Goal: Navigation & Orientation: Understand site structure

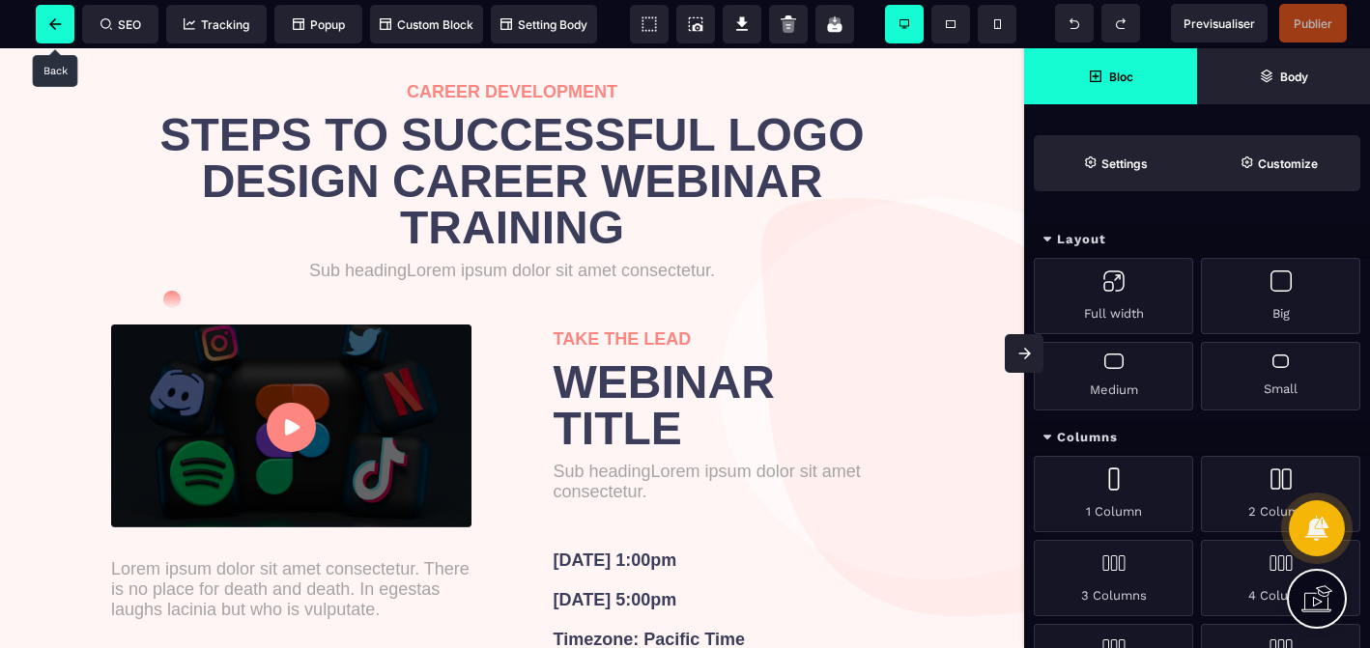
click at [63, 28] on span at bounding box center [55, 24] width 39 height 39
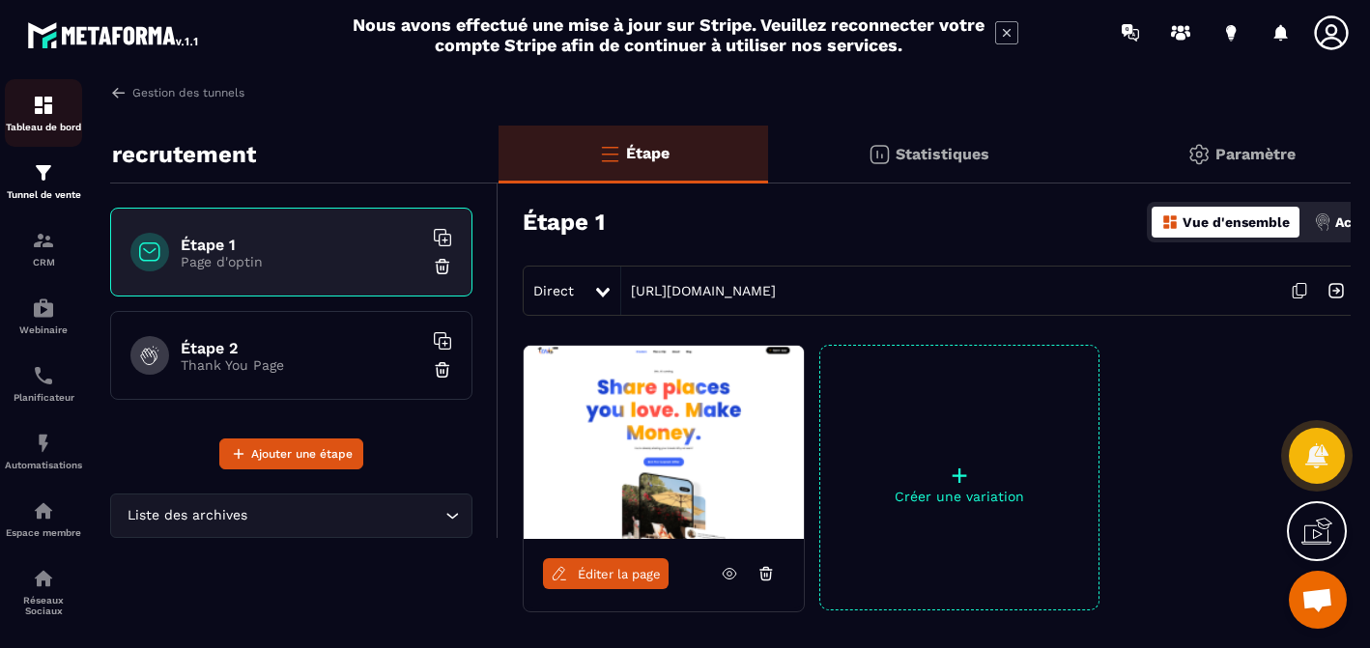
click at [43, 126] on p "Tableau de bord" at bounding box center [43, 127] width 77 height 11
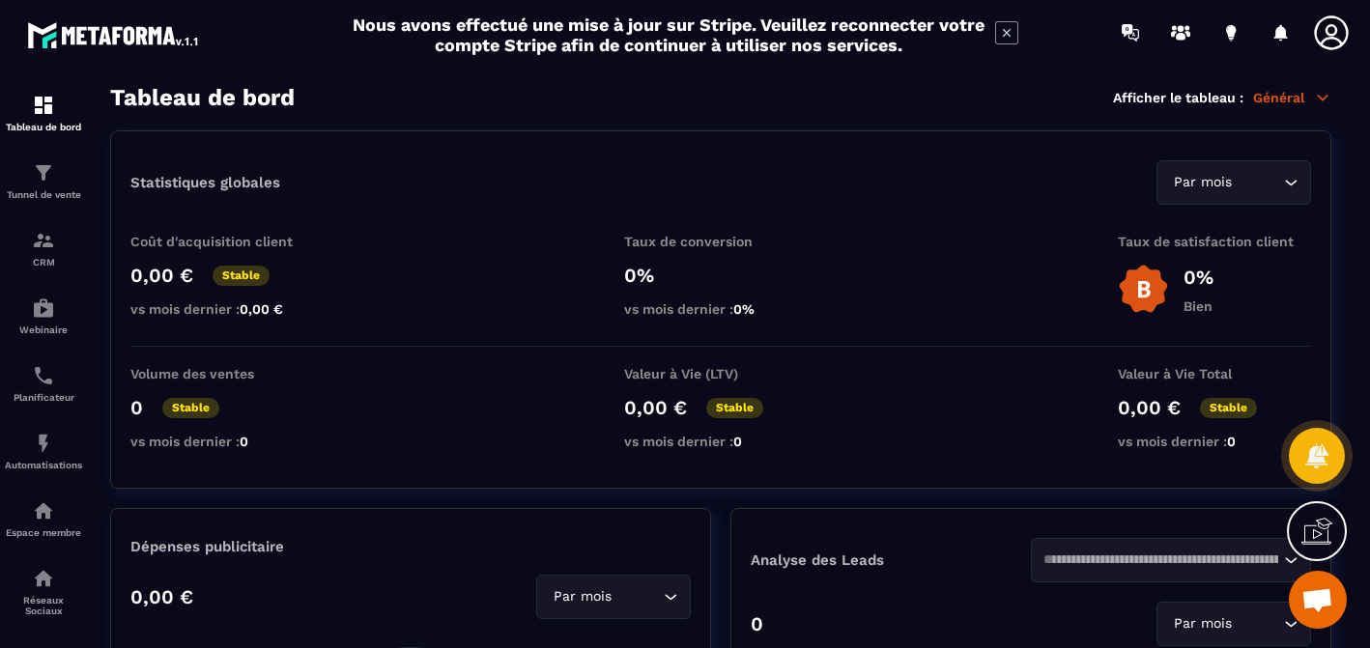
click at [1006, 36] on icon at bounding box center [1006, 32] width 23 height 23
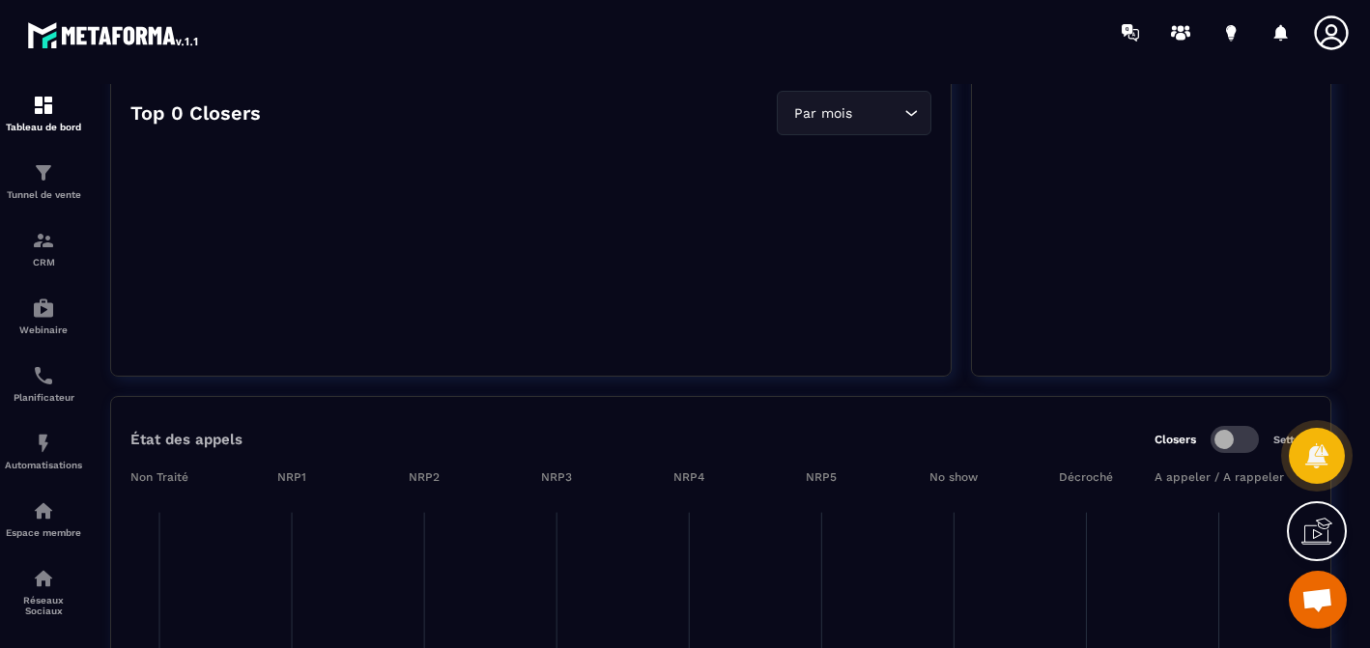
scroll to position [2914, 0]
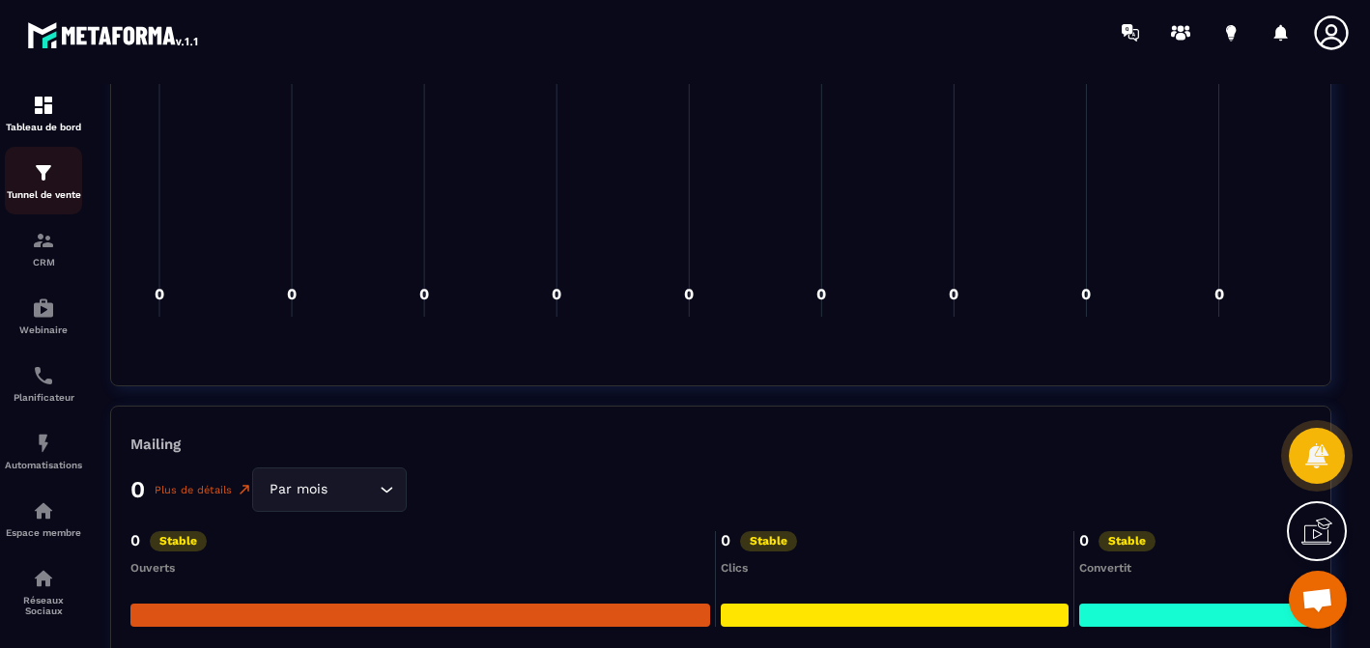
click at [19, 181] on div "Tunnel de vente" at bounding box center [43, 180] width 77 height 39
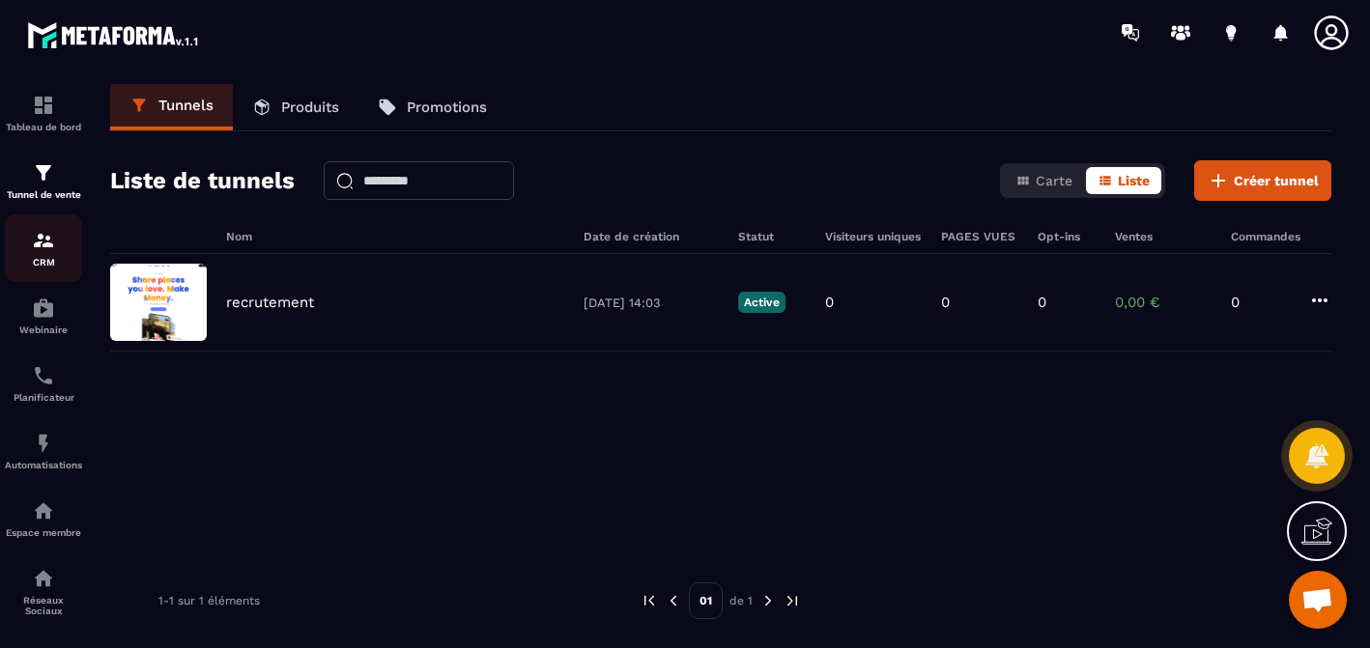
click at [35, 249] on img at bounding box center [43, 240] width 23 height 23
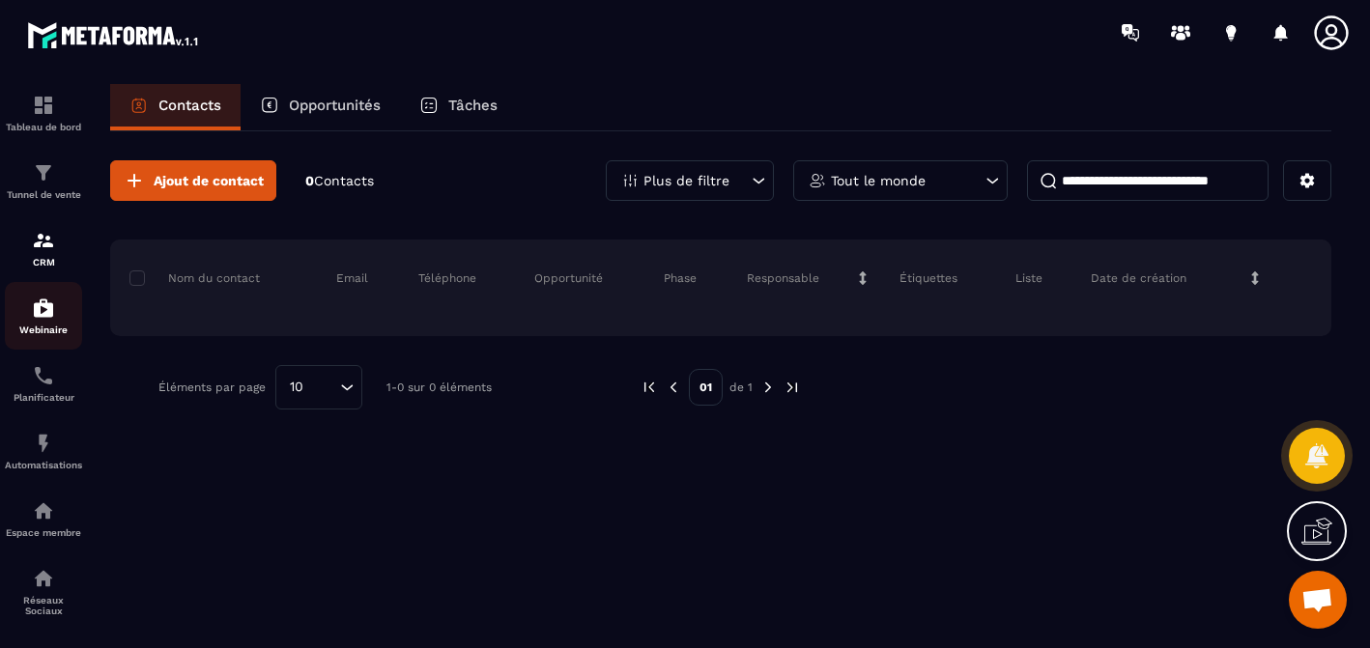
click at [46, 326] on p "Webinaire" at bounding box center [43, 330] width 77 height 11
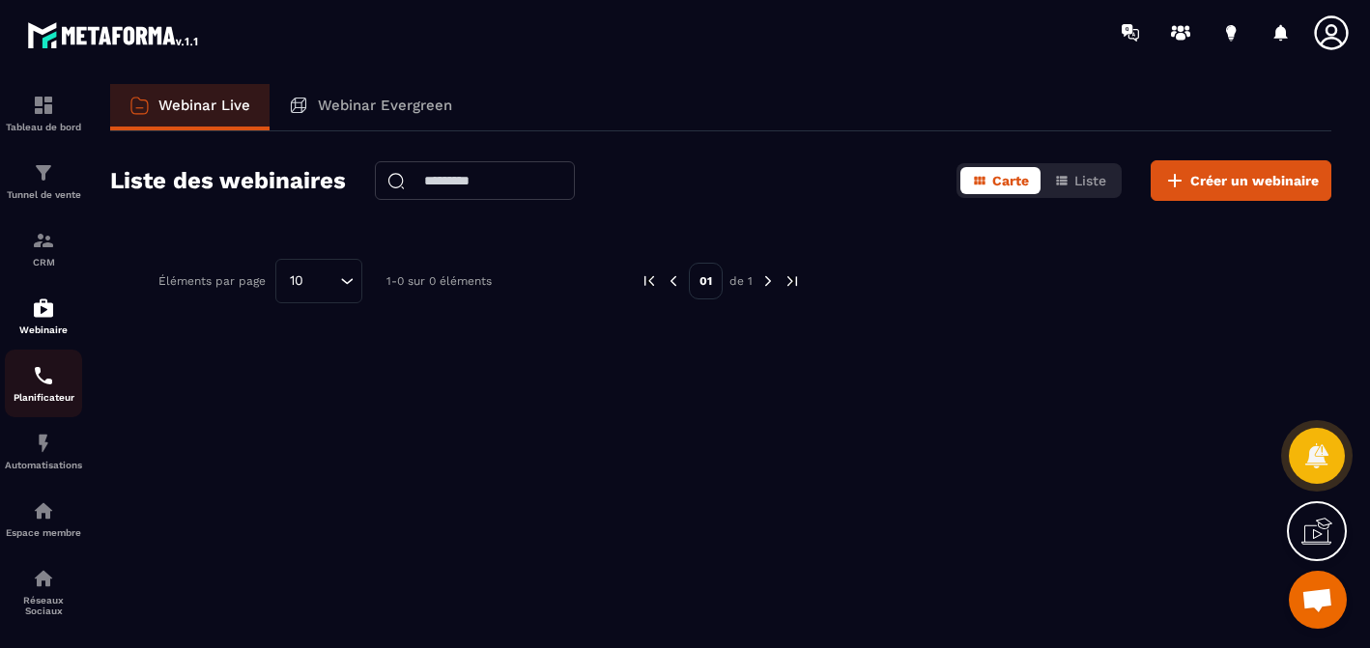
click at [41, 380] on img at bounding box center [43, 375] width 23 height 23
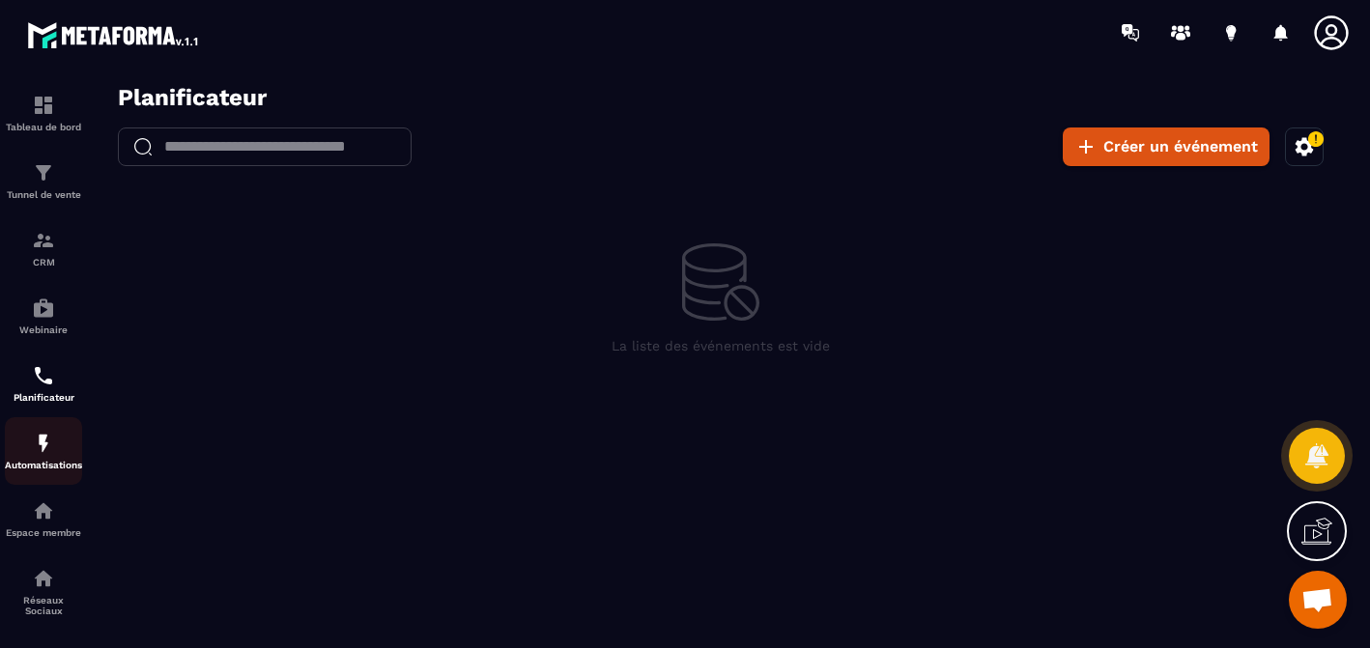
click at [31, 446] on div "Automatisations" at bounding box center [43, 451] width 77 height 39
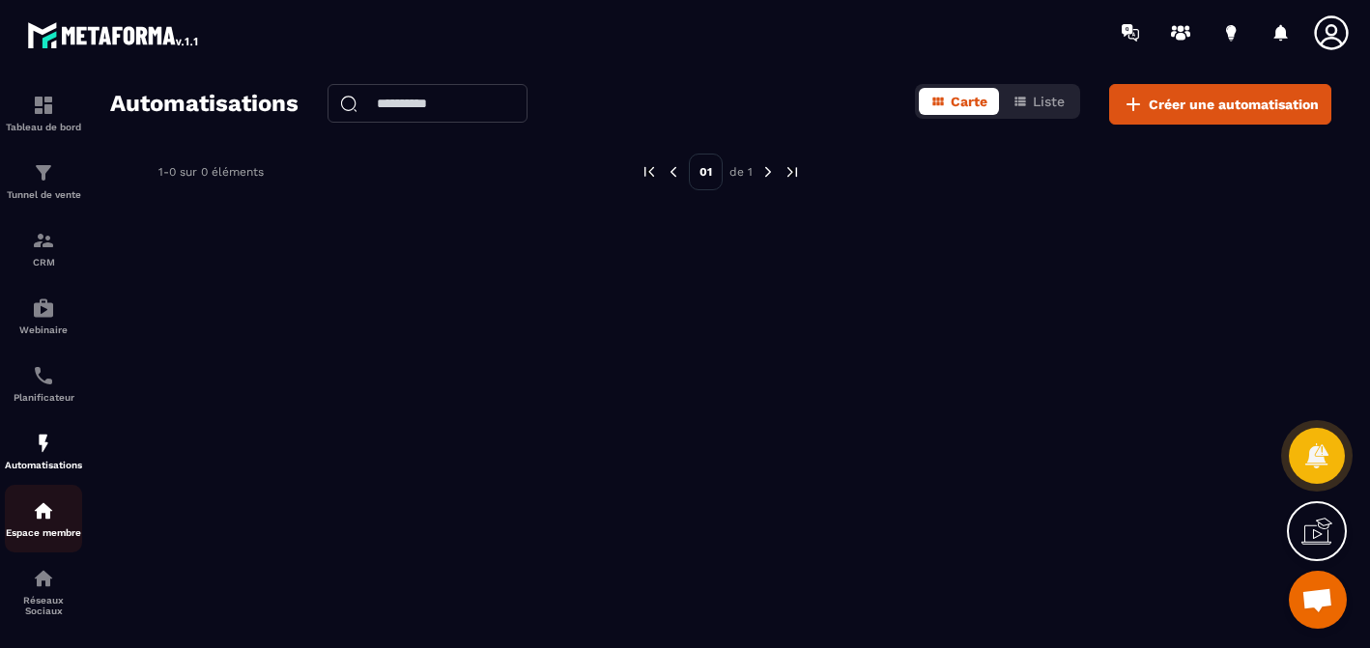
click at [44, 523] on div "Espace membre" at bounding box center [43, 518] width 77 height 39
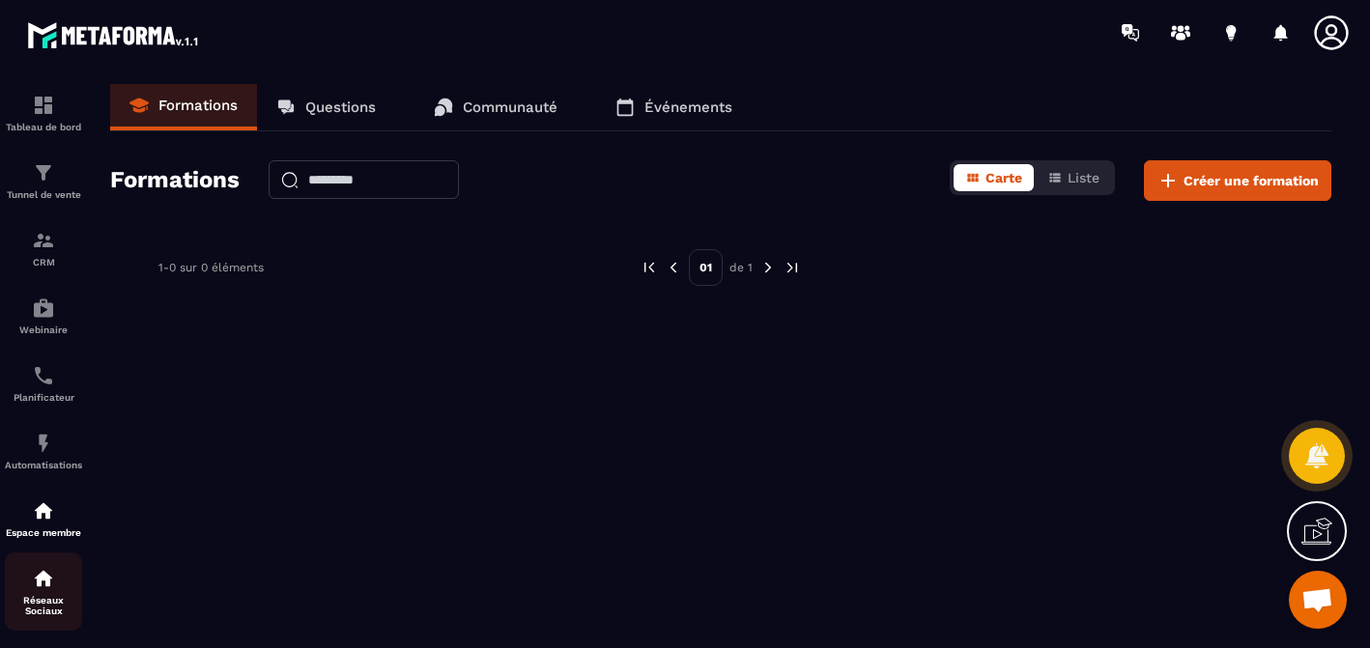
click at [55, 585] on div "Réseaux Sociaux" at bounding box center [43, 591] width 77 height 49
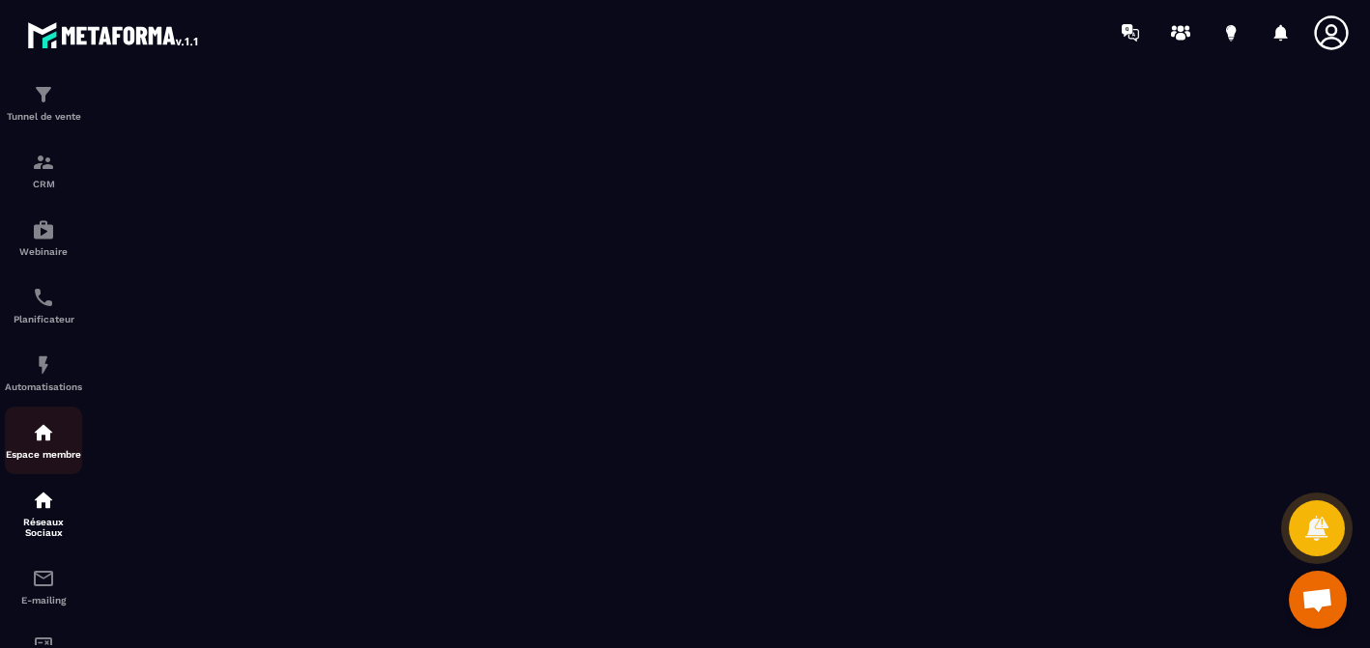
scroll to position [217, 0]
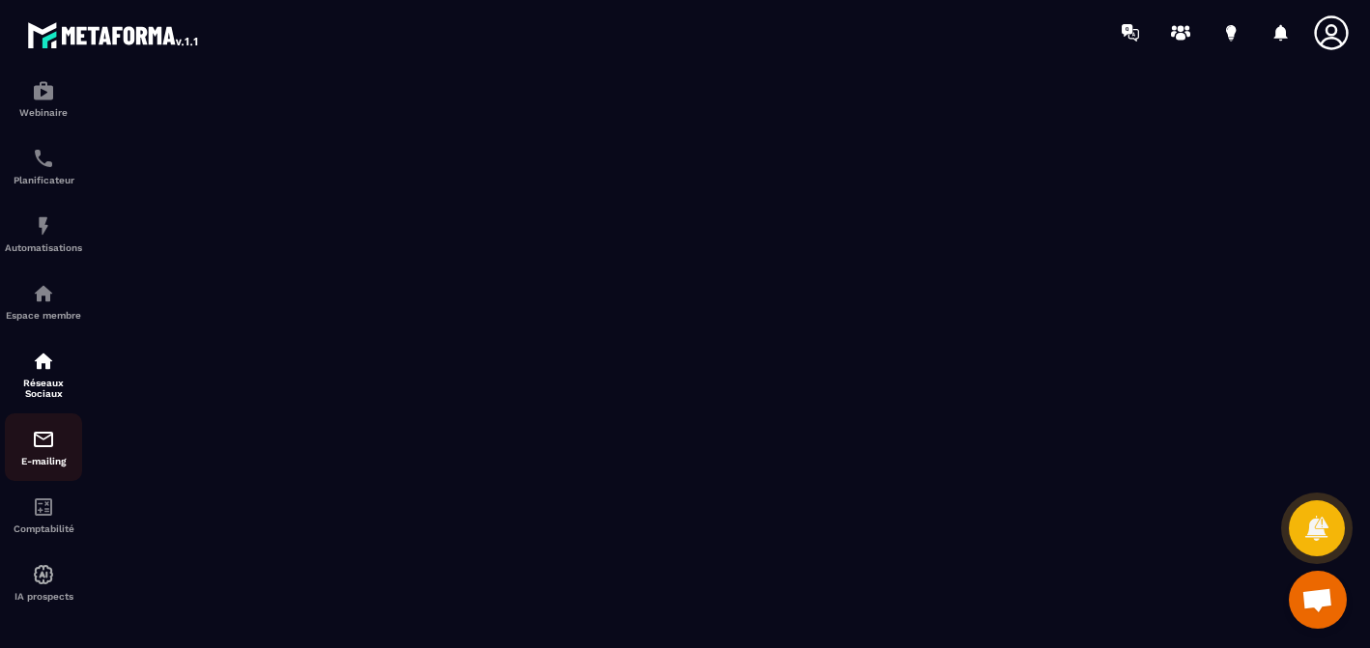
click at [54, 456] on p "E-mailing" at bounding box center [43, 461] width 77 height 11
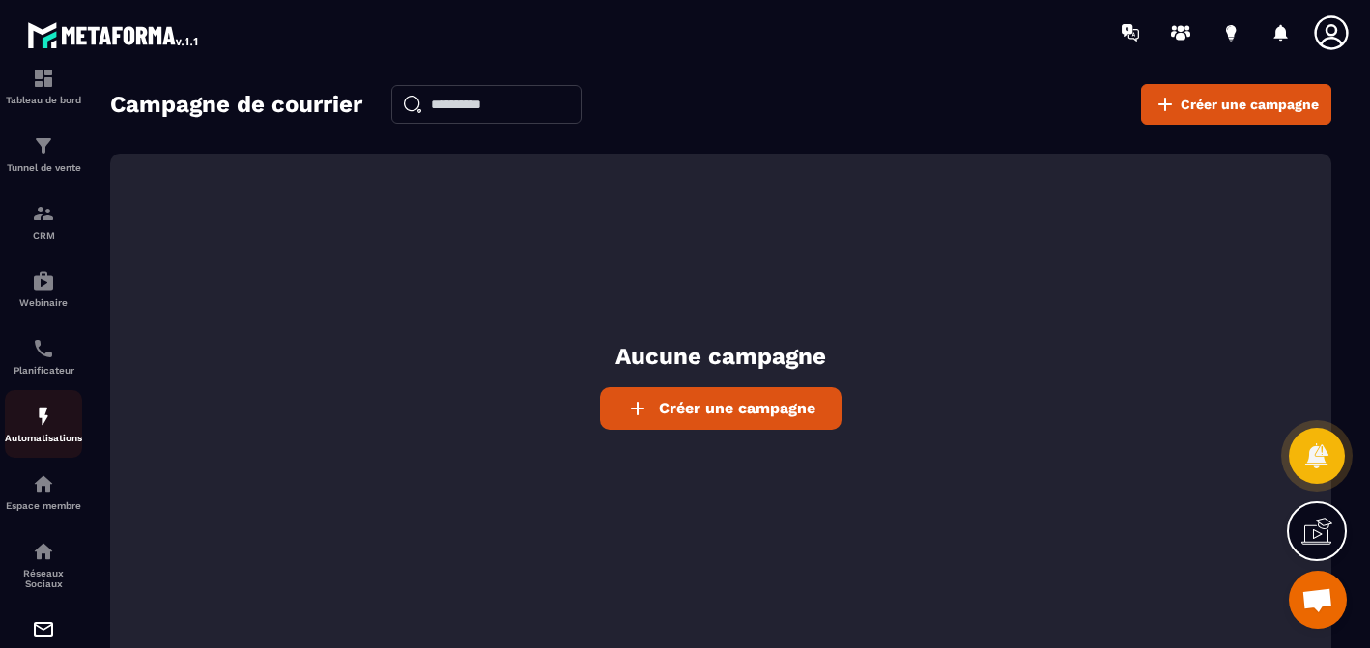
scroll to position [217, 0]
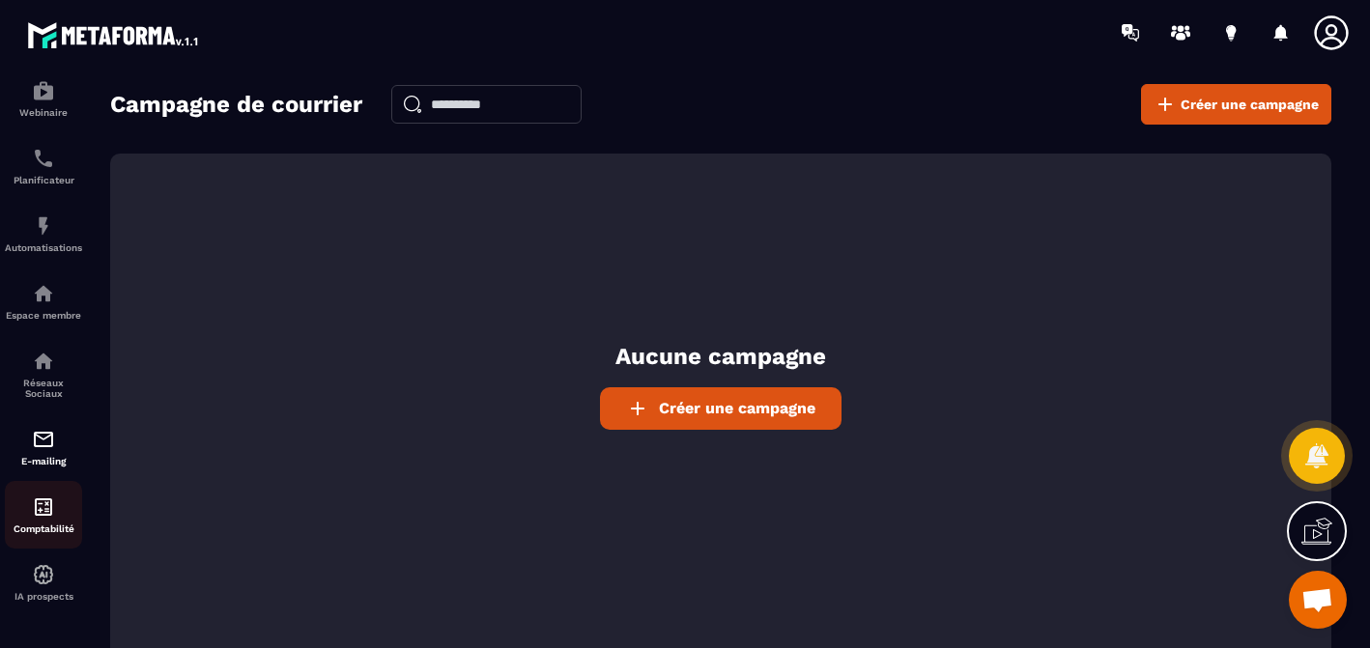
click at [42, 508] on img at bounding box center [43, 506] width 23 height 23
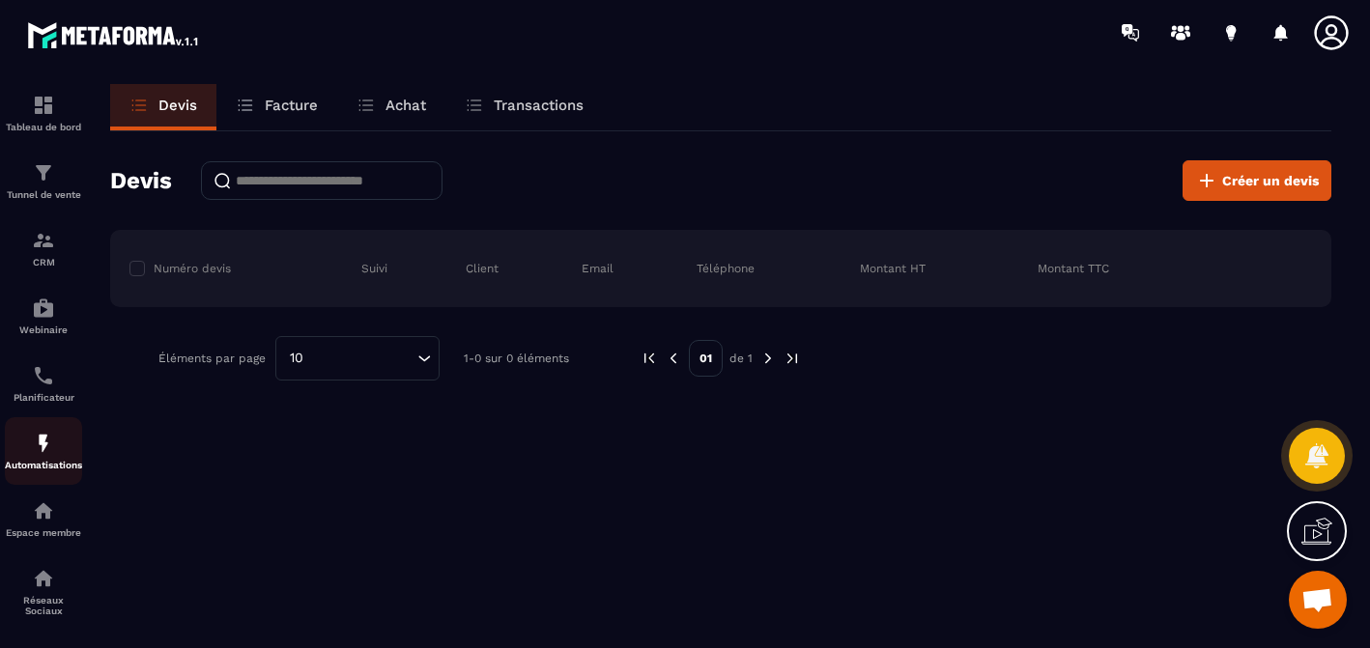
scroll to position [217, 0]
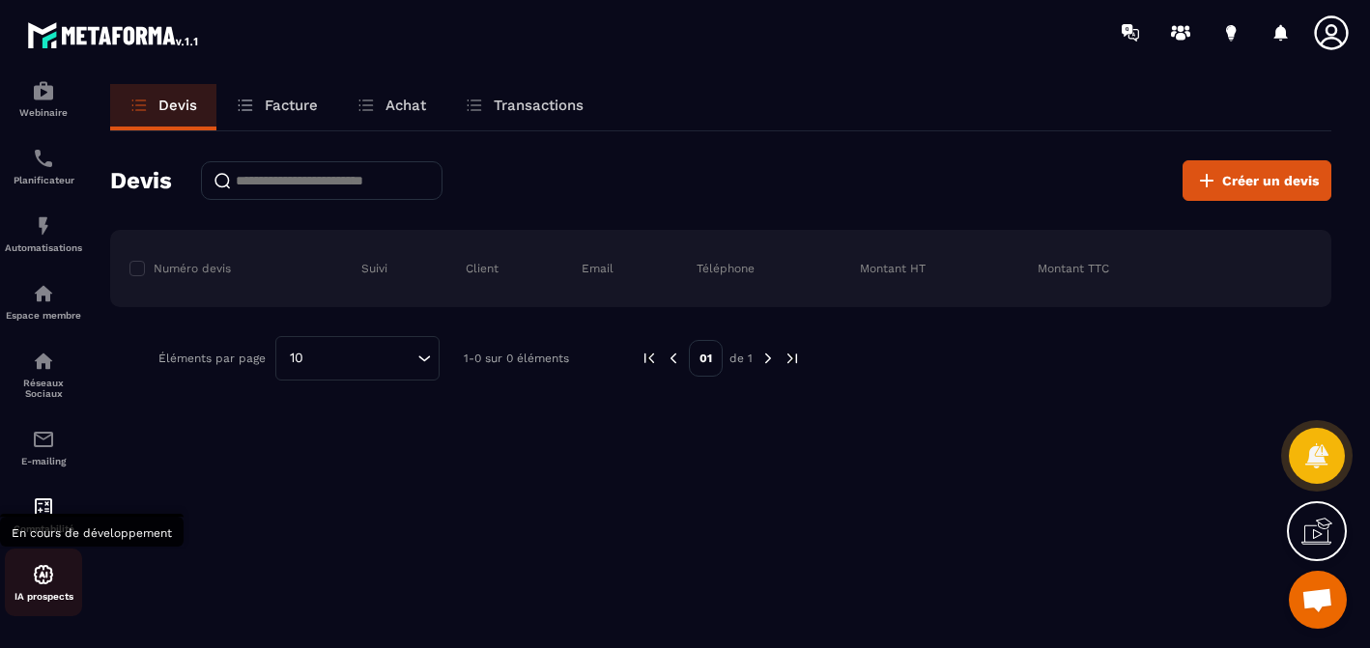
click at [58, 586] on div "IA prospects" at bounding box center [43, 582] width 77 height 39
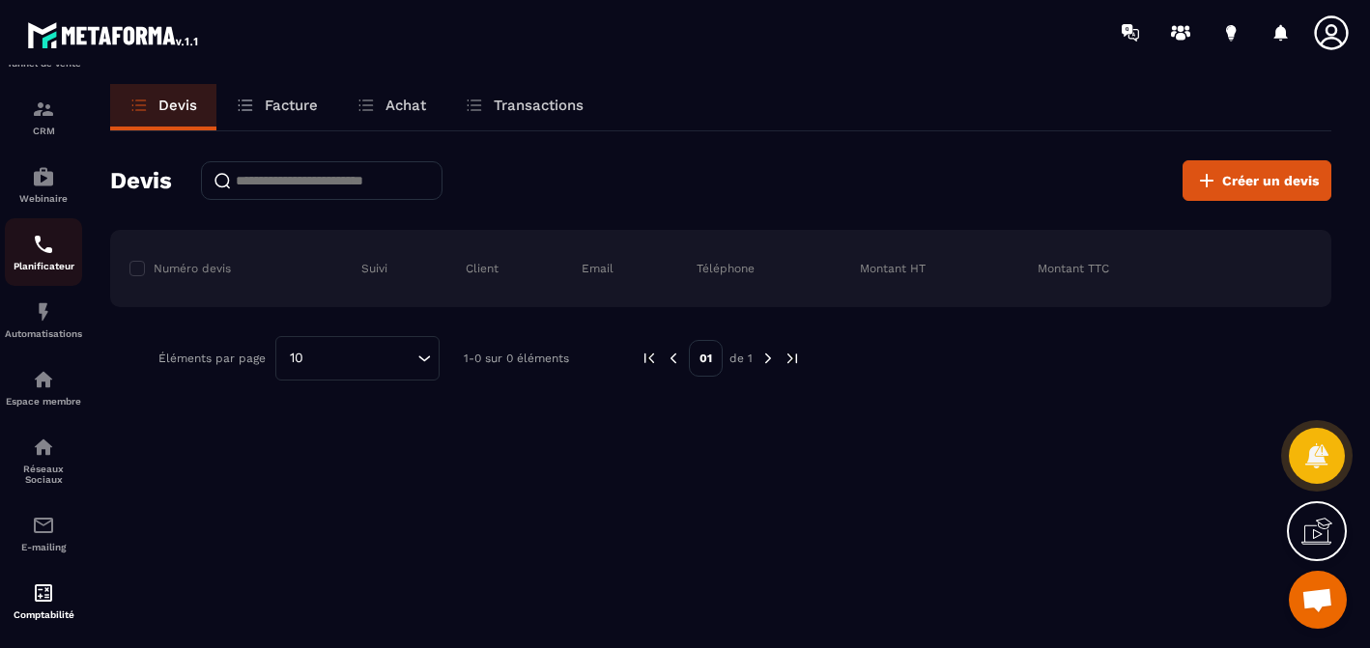
scroll to position [0, 0]
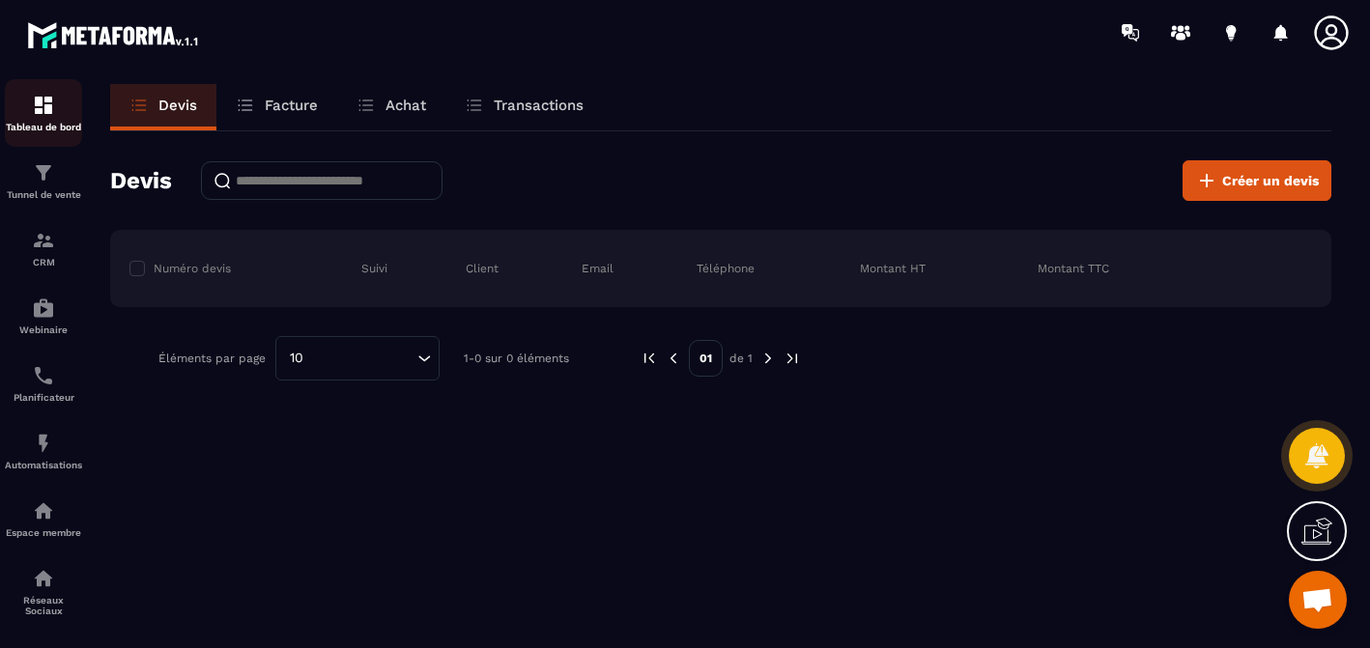
click at [64, 131] on p "Tableau de bord" at bounding box center [43, 127] width 77 height 11
